Goal: Transaction & Acquisition: Purchase product/service

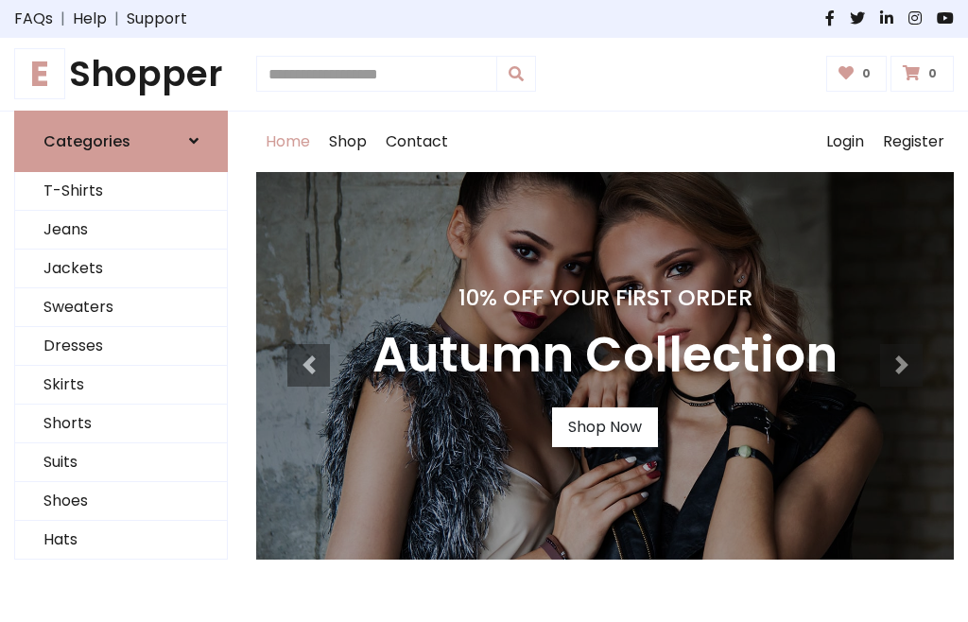
click at [484, 311] on h4 "10% Off Your First Order" at bounding box center [604, 298] width 465 height 26
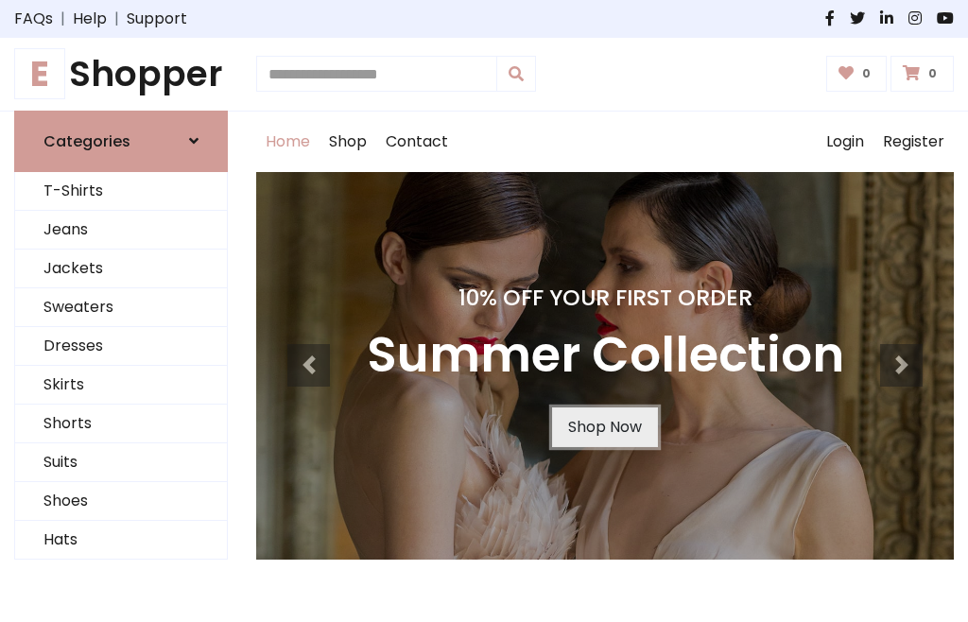
click at [604, 426] on link "Shop Now" at bounding box center [605, 427] width 106 height 40
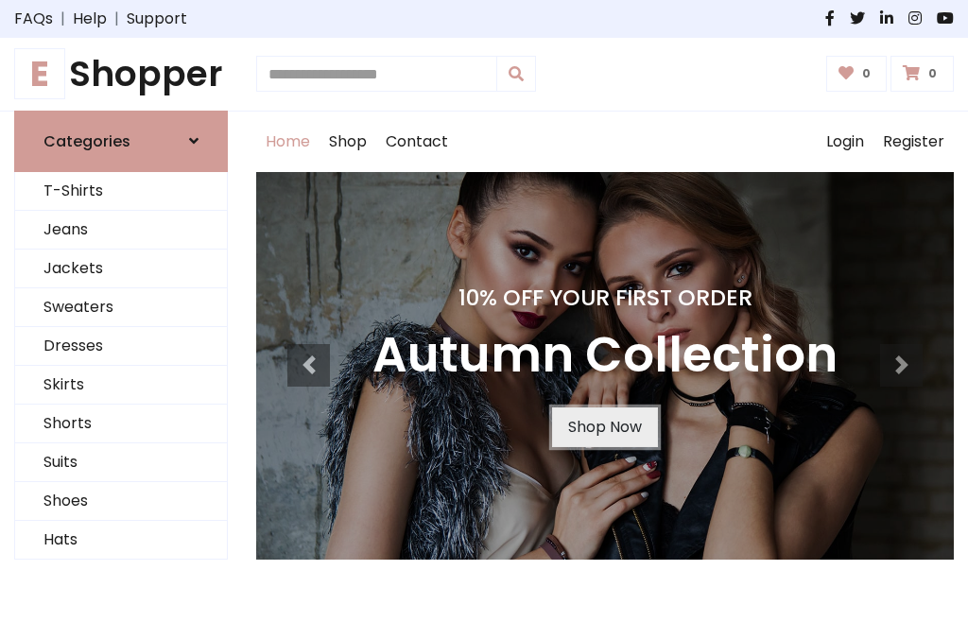
click at [604, 426] on link "Shop Now" at bounding box center [605, 427] width 106 height 40
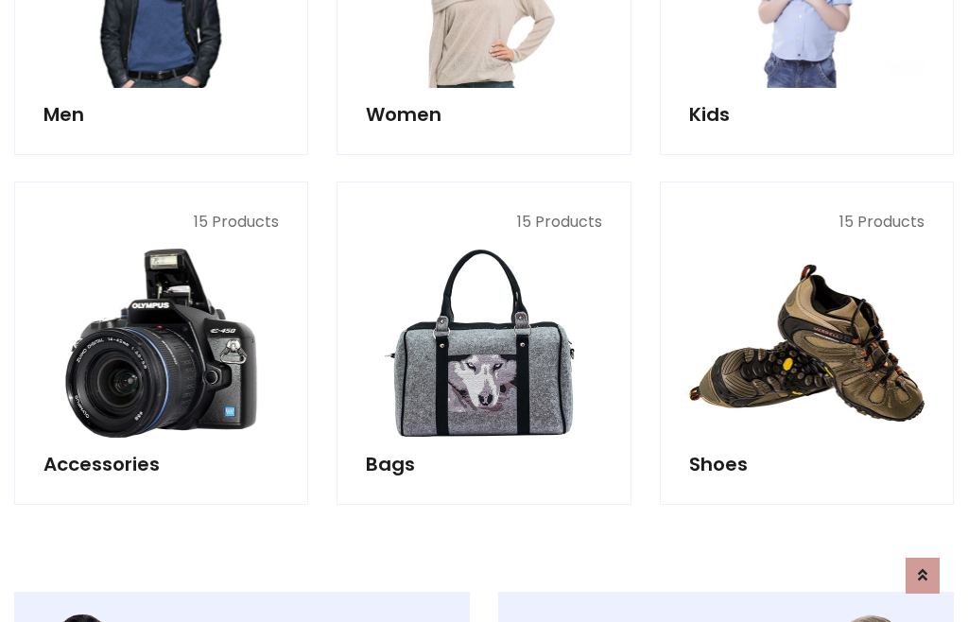
scroll to position [1885, 0]
